Goal: Check status

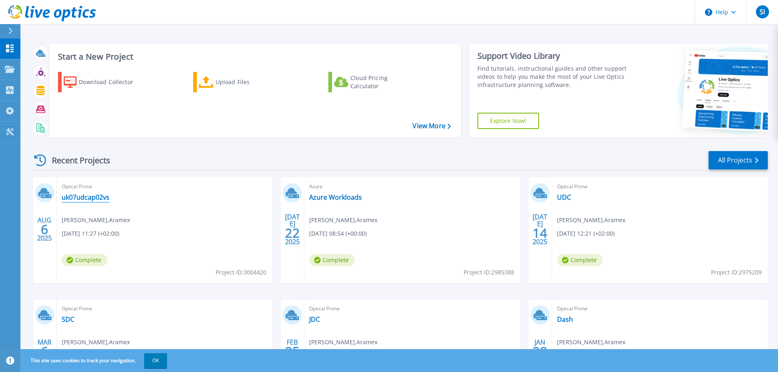
click at [96, 198] on link "uk07udcap02vs" at bounding box center [86, 197] width 48 height 8
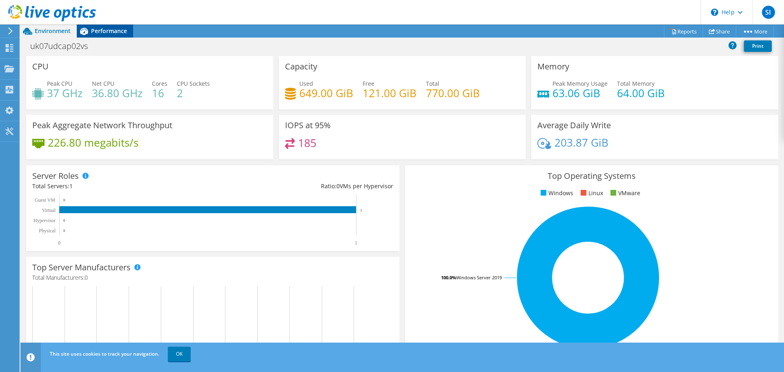
click at [104, 27] on span "Performance" at bounding box center [109, 31] width 36 height 8
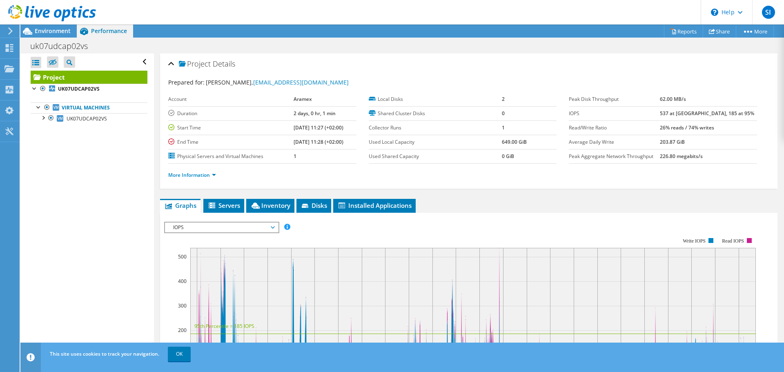
scroll to position [41, 0]
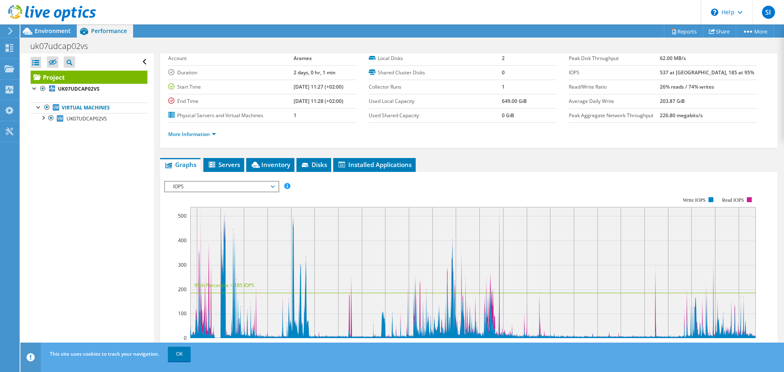
click at [271, 186] on span "IOPS" at bounding box center [221, 187] width 105 height 10
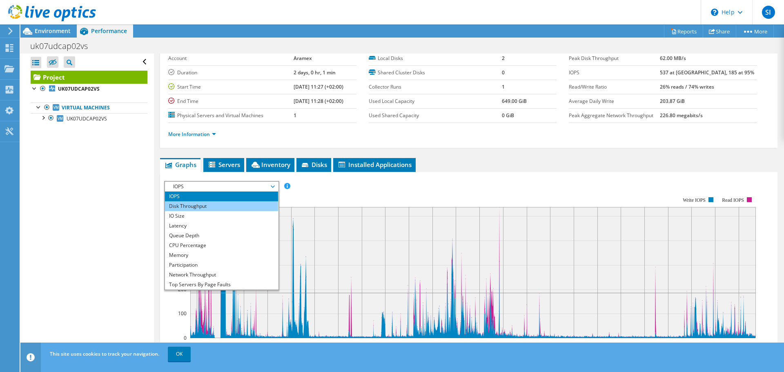
click at [240, 205] on li "Disk Throughput" at bounding box center [221, 206] width 113 height 10
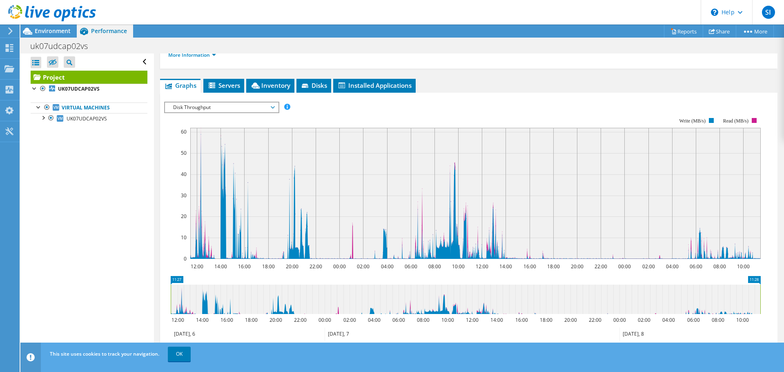
scroll to position [119, 0]
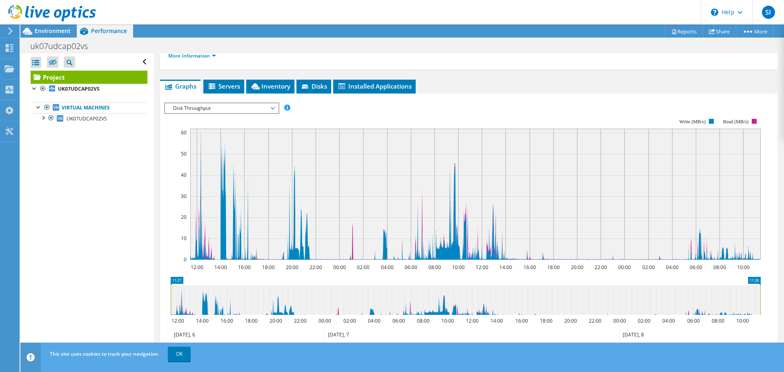
click at [230, 107] on span "Disk Throughput" at bounding box center [221, 108] width 105 height 10
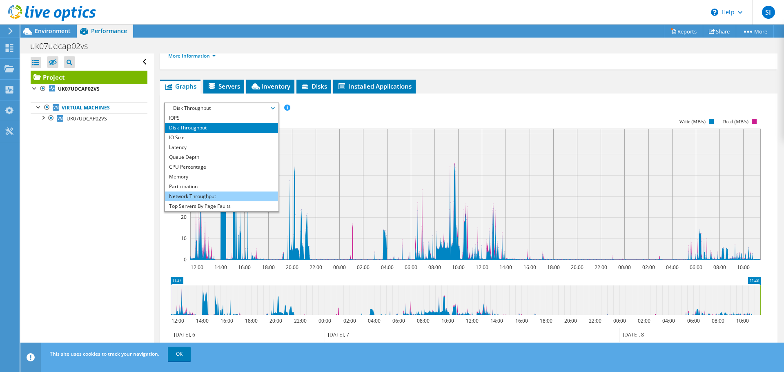
click at [189, 196] on li "Network Throughput" at bounding box center [221, 197] width 113 height 10
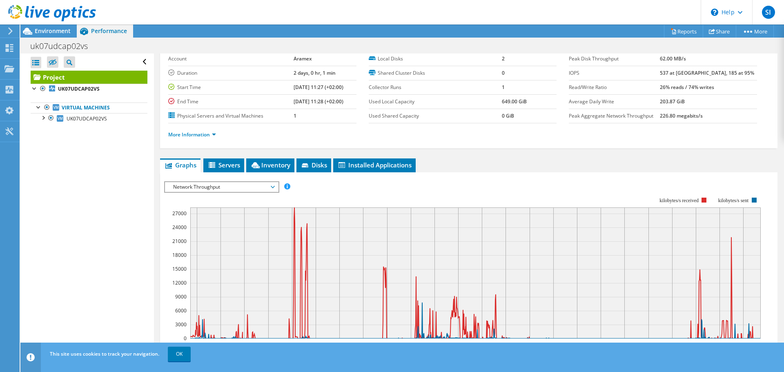
scroll to position [0, 0]
